Goal: Manage account settings

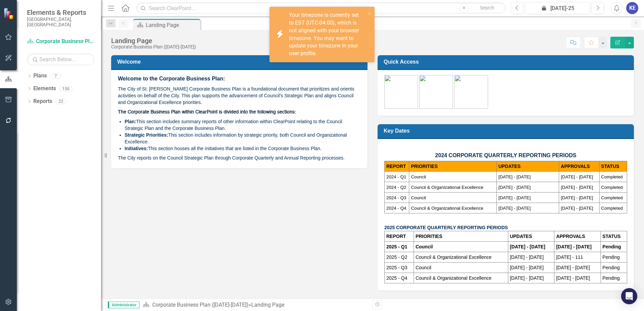
click at [635, 7] on div "KE" at bounding box center [632, 8] width 12 height 12
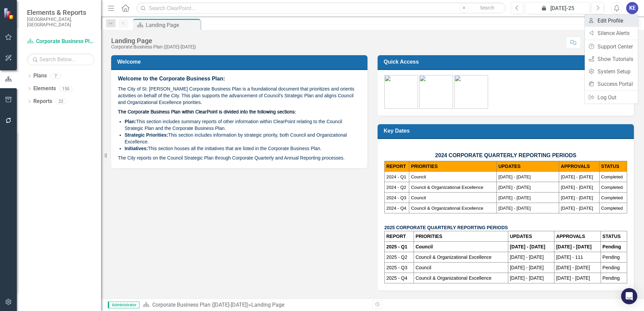
click at [626, 23] on link "User Edit Profile" at bounding box center [611, 20] width 53 height 12
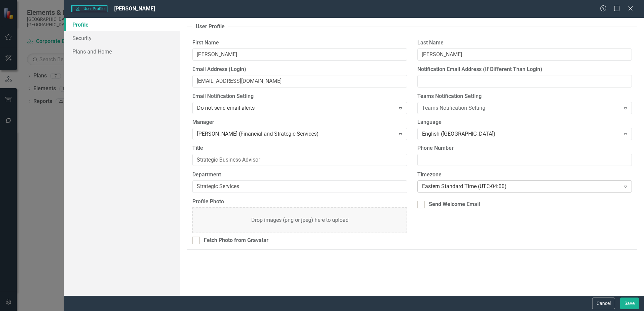
click at [473, 188] on div "Eastern Standard Time (UTC-04:00)" at bounding box center [521, 187] width 198 height 8
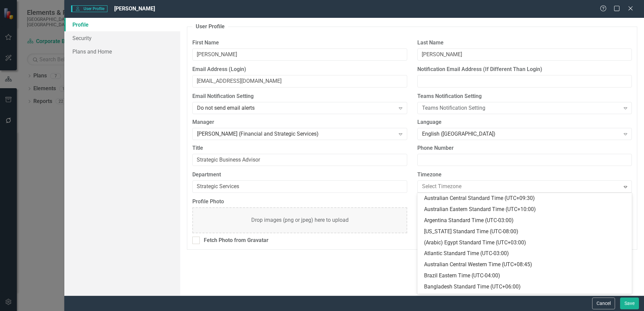
scroll to position [166, 0]
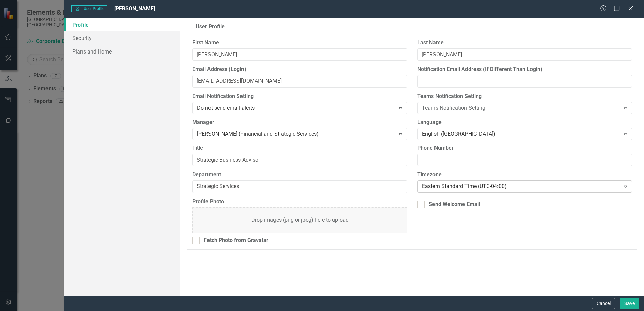
drag, startPoint x: 467, startPoint y: 189, endPoint x: 467, endPoint y: 184, distance: 4.7
click at [467, 184] on div "Eastern Standard Time (UTC-04:00)" at bounding box center [521, 187] width 198 height 8
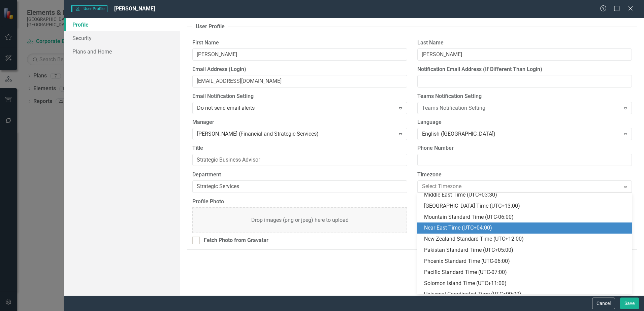
scroll to position [242, 0]
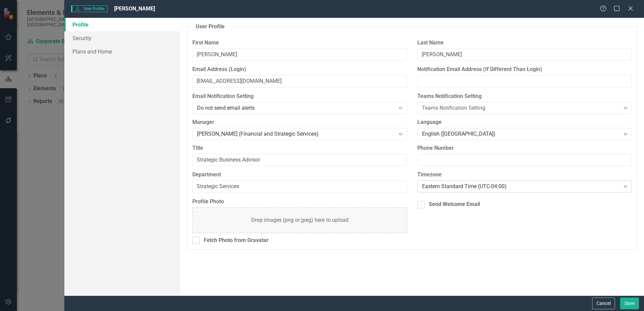
click at [497, 192] on div "Eastern Standard Time (UTC-04:00) Expand" at bounding box center [524, 186] width 214 height 12
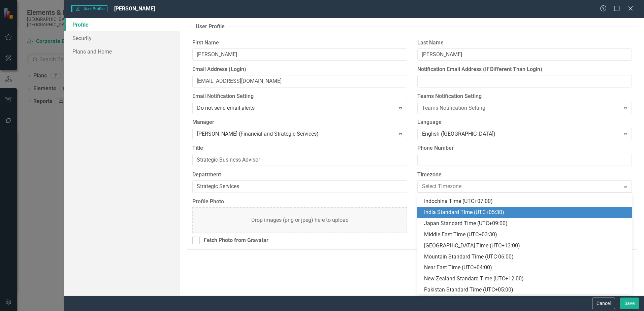
scroll to position [233, 0]
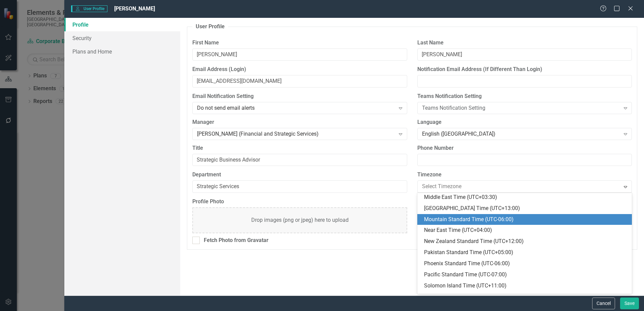
click at [517, 223] on div "Mountain Standard Time (UTC-06:00)" at bounding box center [526, 220] width 204 height 8
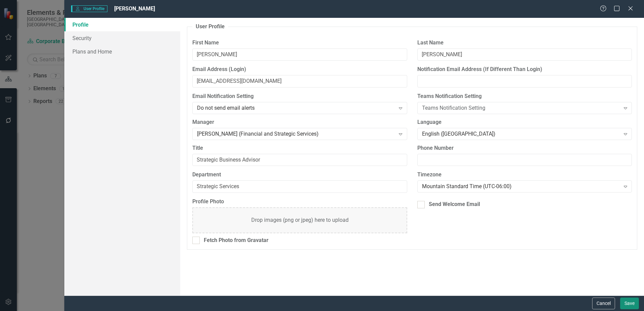
click at [626, 298] on button "Save" at bounding box center [629, 304] width 19 height 12
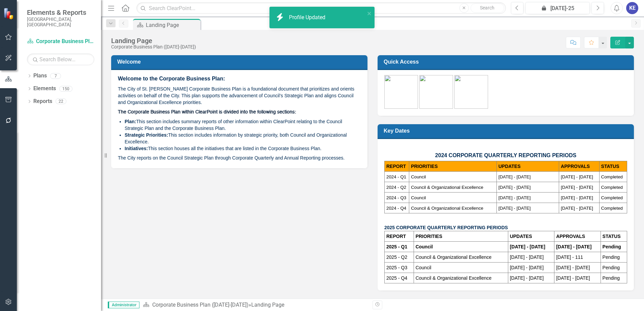
click at [322, 190] on div "Welcome Welcome to the Corporate Business Plan: The City of St. [PERSON_NAME] C…" at bounding box center [372, 169] width 533 height 244
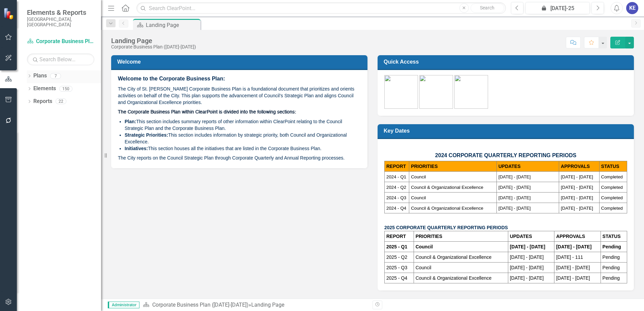
click at [44, 72] on link "Plans" at bounding box center [39, 76] width 13 height 8
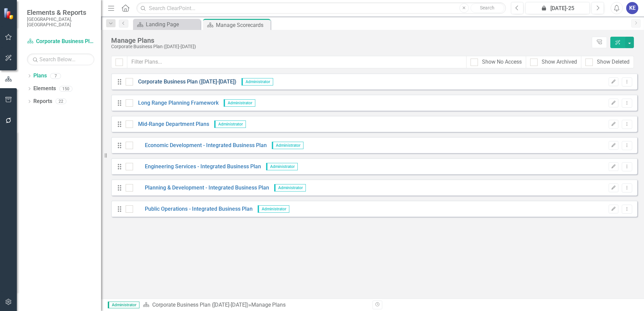
click at [182, 79] on link "Corporate Business Plan ([DATE]-[DATE])" at bounding box center [184, 82] width 103 height 8
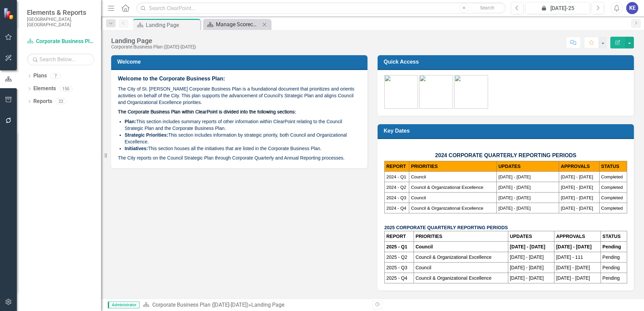
click at [226, 28] on div "Manage Scorecards" at bounding box center [238, 24] width 44 height 8
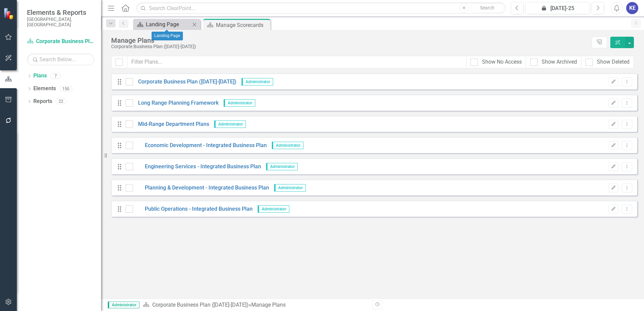
click at [170, 24] on div "Landing Page" at bounding box center [168, 24] width 44 height 8
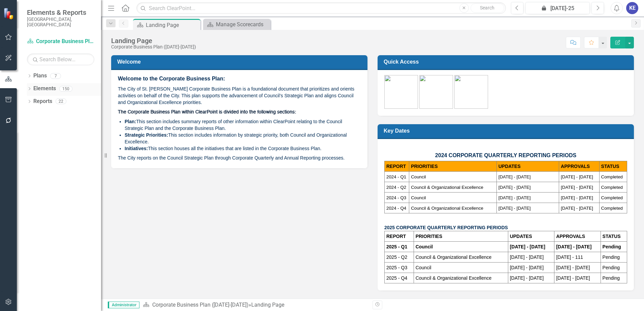
click at [50, 85] on link "Elements" at bounding box center [44, 89] width 23 height 8
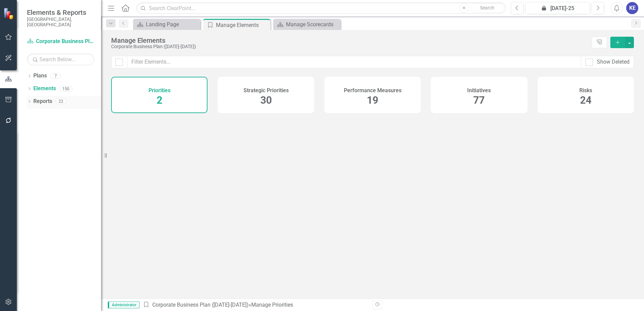
click at [56, 99] on div "Reports 22" at bounding box center [67, 102] width 68 height 13
